Goal: Navigation & Orientation: Find specific page/section

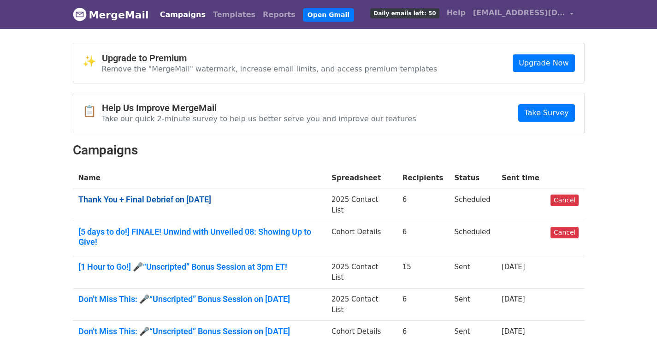
click at [187, 197] on link "Thank You + Final Debrief on [DATE]" at bounding box center [199, 200] width 243 height 10
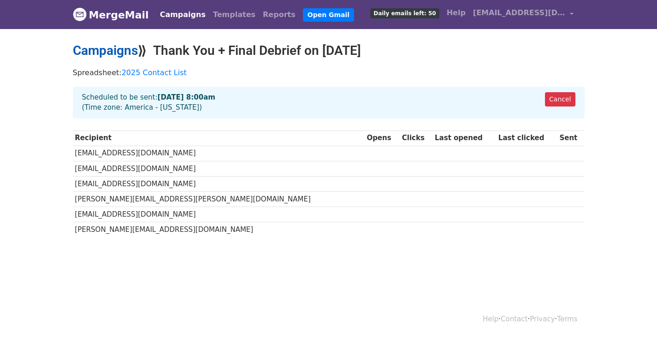
click at [116, 53] on link "Campaigns" at bounding box center [105, 50] width 65 height 15
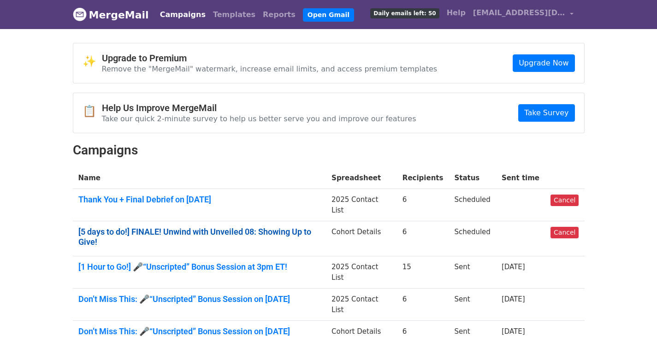
click at [156, 228] on link "[5 days to do!] FINALE! Unwind with Unveiled 08: Showing Up to Give!" at bounding box center [199, 237] width 243 height 20
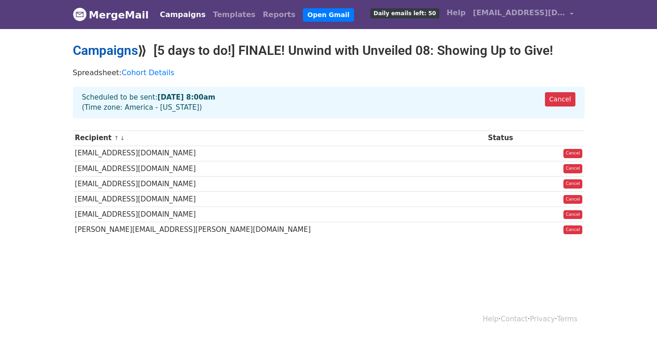
click at [112, 46] on link "Campaigns" at bounding box center [105, 50] width 65 height 15
